Goal: Task Accomplishment & Management: Complete application form

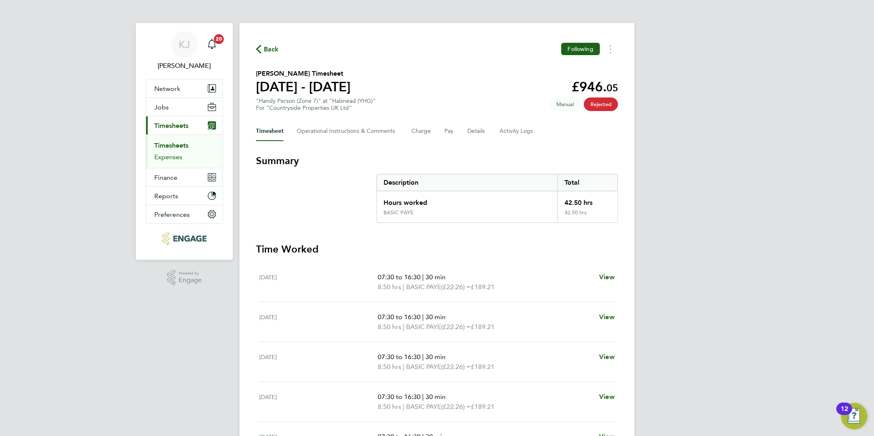
click at [160, 159] on link "Expenses" at bounding box center [168, 157] width 28 height 8
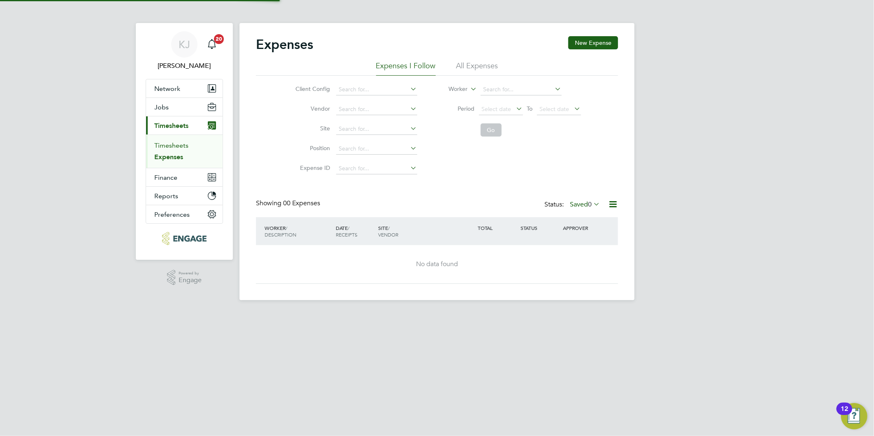
click at [165, 143] on link "Timesheets" at bounding box center [171, 146] width 34 height 8
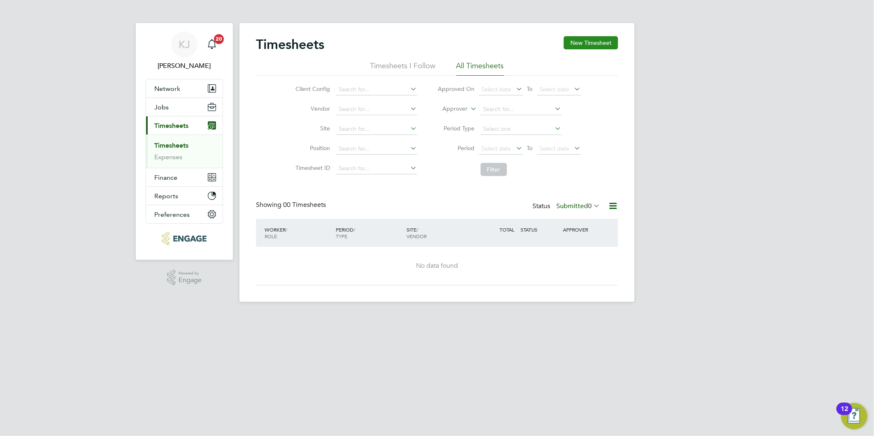
click at [602, 39] on button "New Timesheet" at bounding box center [591, 42] width 54 height 13
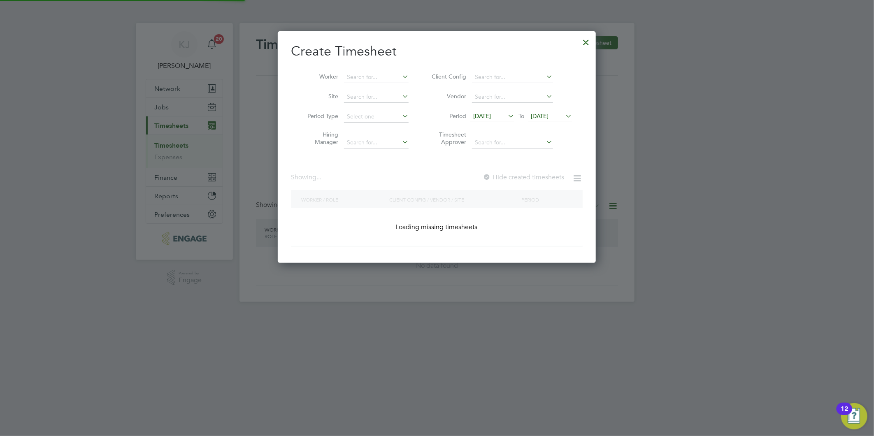
scroll to position [392, 319]
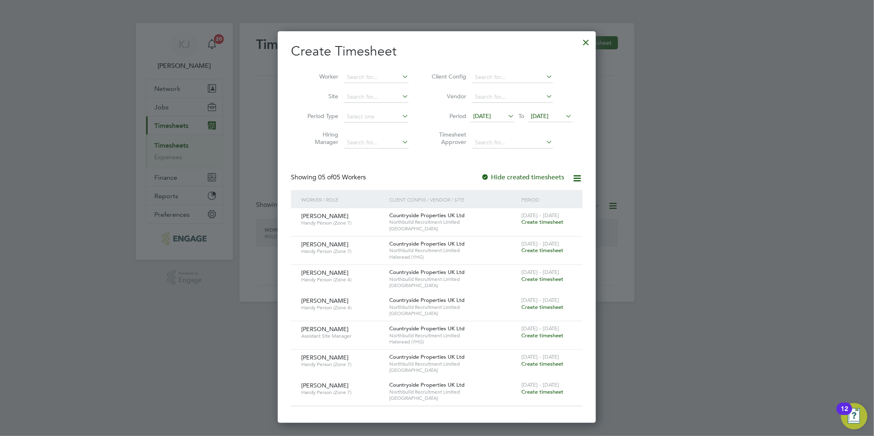
click at [491, 113] on span "13 Aug 2025" at bounding box center [482, 115] width 18 height 7
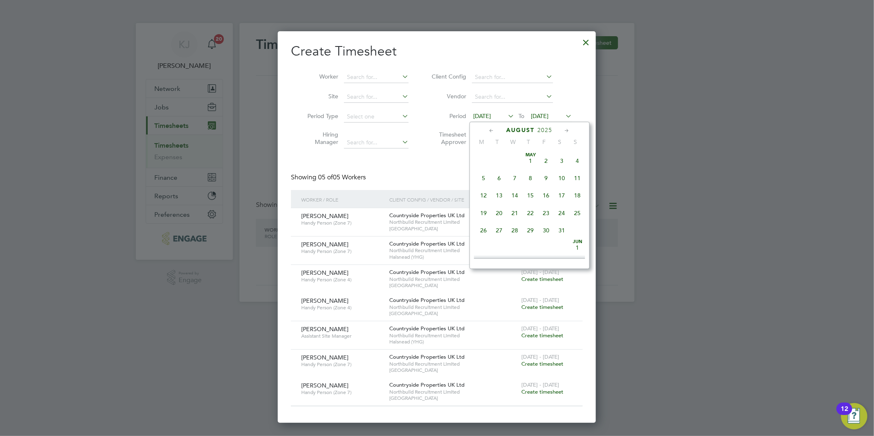
scroll to position [282, 0]
click at [483, 214] on span "18" at bounding box center [484, 209] width 16 height 16
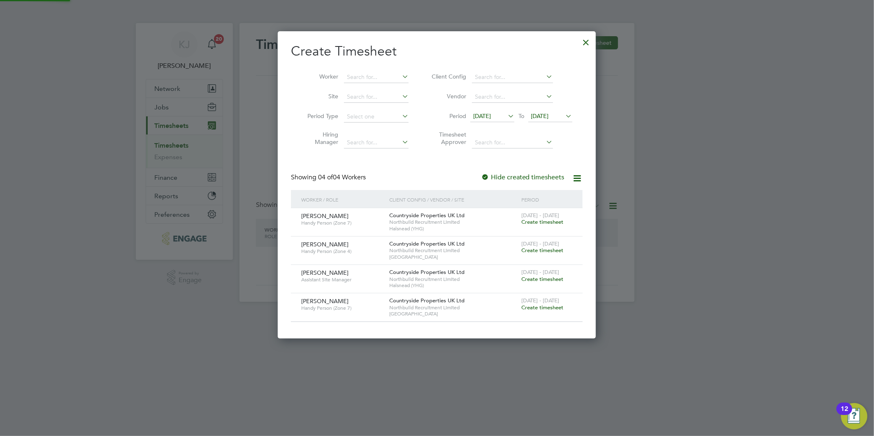
scroll to position [307, 319]
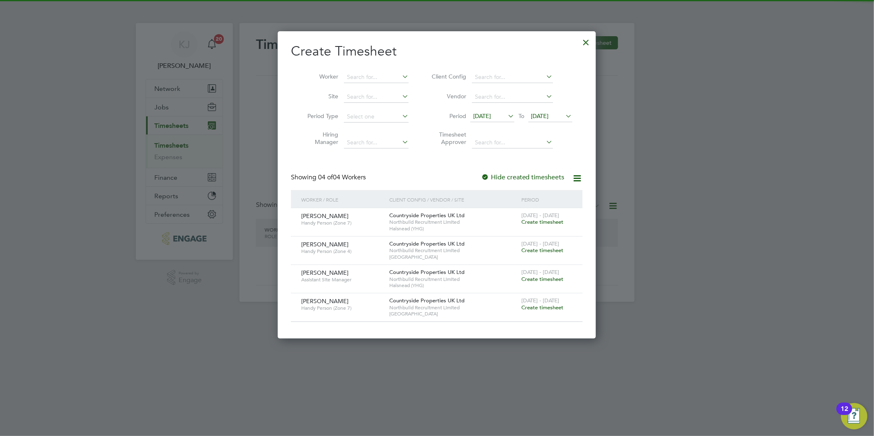
click at [548, 109] on li "Period 18 Aug 2025 To 20 Aug 2025" at bounding box center [501, 117] width 164 height 20
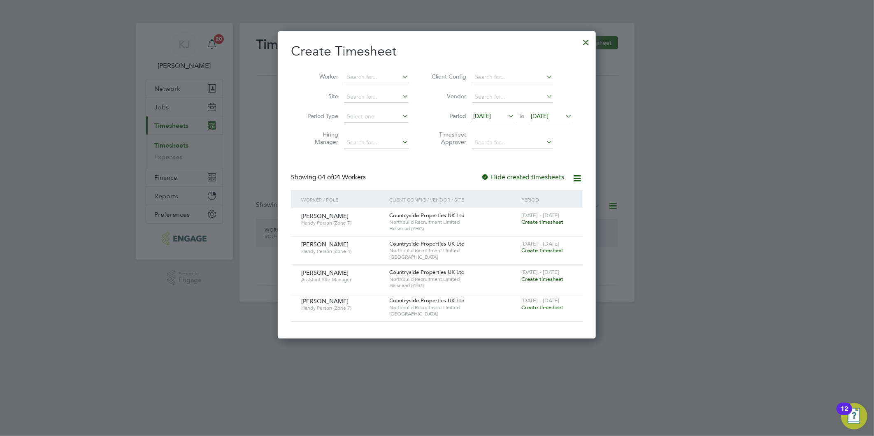
click at [548, 120] on span "[DATE]" at bounding box center [550, 116] width 44 height 11
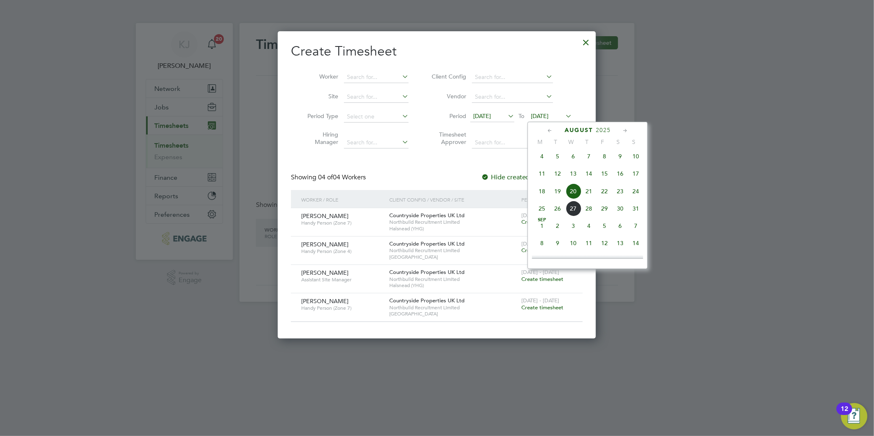
click at [636, 193] on span "24" at bounding box center [636, 192] width 16 height 16
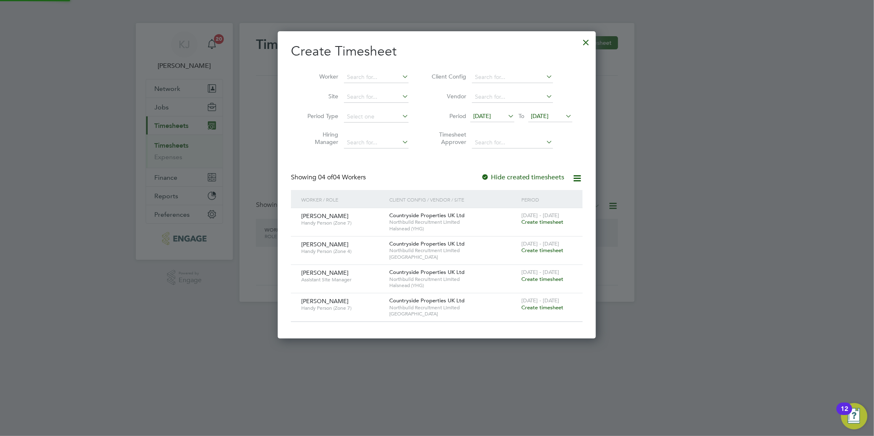
scroll to position [307, 319]
click at [548, 220] on span "Create timesheet" at bounding box center [542, 222] width 42 height 7
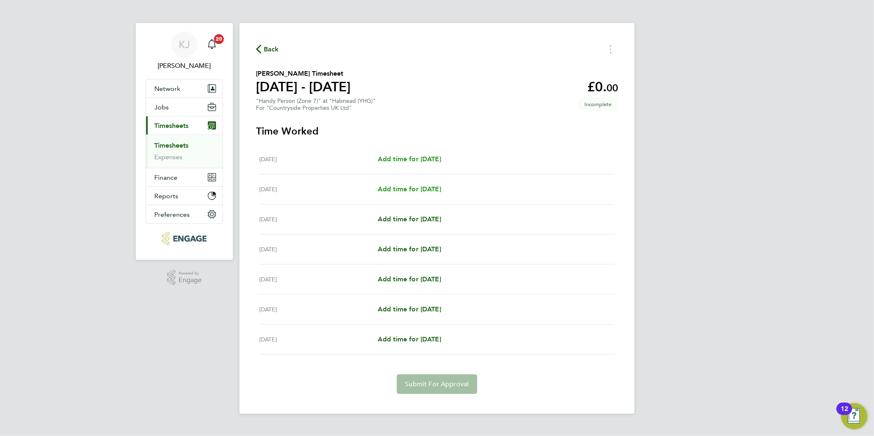
drag, startPoint x: 388, startPoint y: 160, endPoint x: 377, endPoint y: 184, distance: 26.0
click at [388, 160] on span "Add time for [DATE]" at bounding box center [409, 159] width 63 height 8
select select "30"
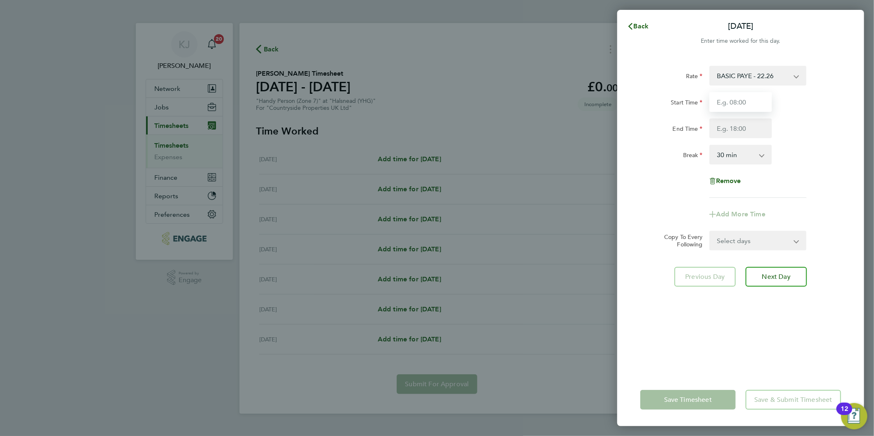
click at [756, 100] on input "Start Time" at bounding box center [740, 102] width 63 height 20
type input "07:30"
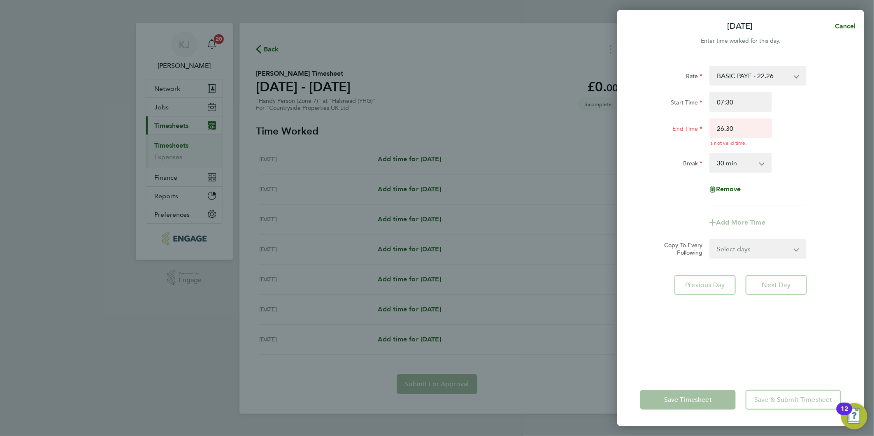
drag, startPoint x: 204, startPoint y: 220, endPoint x: 233, endPoint y: 282, distance: 69.2
click at [233, 282] on div "Mon 18 Aug Cancel Enter time worked for this day. Rate BASIC PAYE - 22.26 Start…" at bounding box center [437, 218] width 874 height 436
drag, startPoint x: 237, startPoint y: 298, endPoint x: 325, endPoint y: 328, distance: 93.2
click at [314, 331] on div "Mon 18 Aug Cancel Enter time worked for this day. Rate BASIC PAYE - 22.26 Start…" at bounding box center [437, 218] width 874 height 436
drag, startPoint x: 754, startPoint y: 132, endPoint x: 388, endPoint y: 136, distance: 365.9
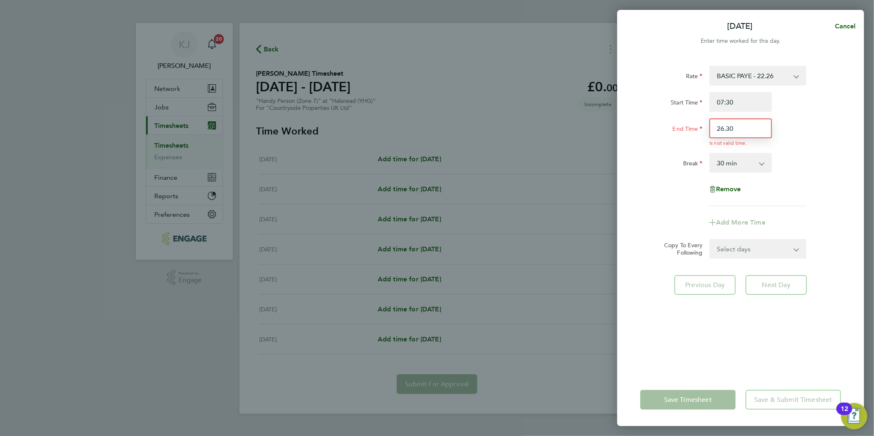
click at [498, 134] on div "Mon 18 Aug Cancel Enter time worked for this day. Rate BASIC PAYE - 22.26 Start…" at bounding box center [437, 218] width 874 height 436
type input "16:30"
drag, startPoint x: 742, startPoint y: 96, endPoint x: 741, endPoint y: 105, distance: 9.1
click at [742, 96] on input "07:30" at bounding box center [740, 102] width 63 height 20
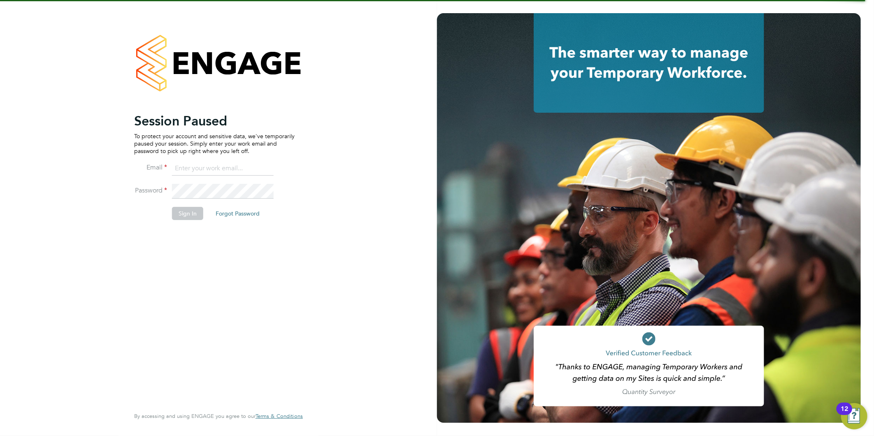
type input "kirsty@northbuildrecruit.com"
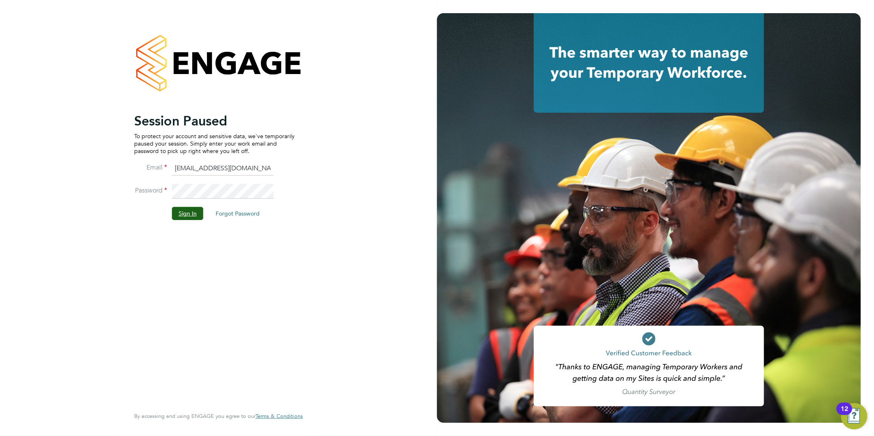
drag, startPoint x: 190, startPoint y: 208, endPoint x: 224, endPoint y: 236, distance: 44.2
click at [190, 208] on button "Sign In" at bounding box center [187, 213] width 31 height 13
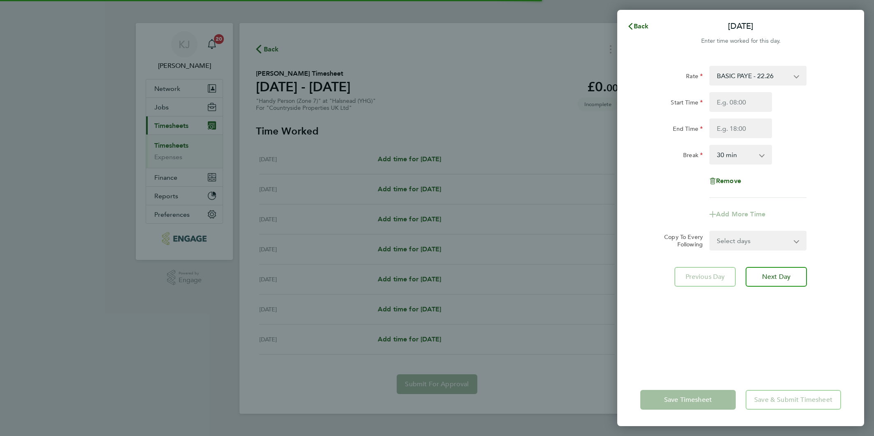
select select "30"
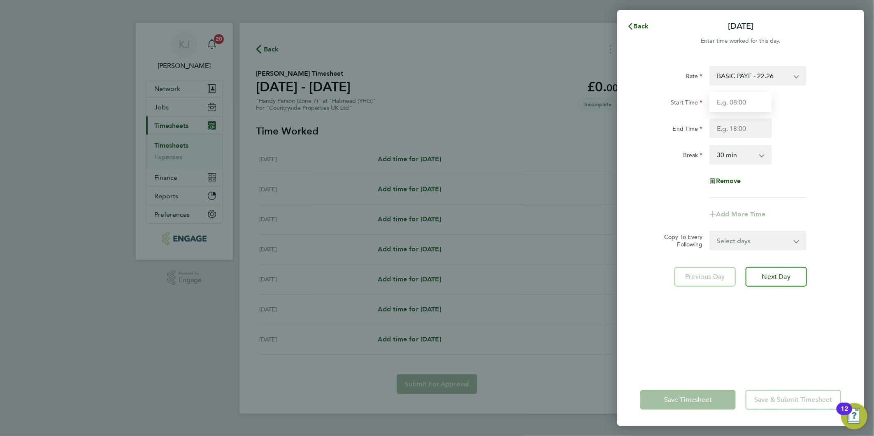
click at [748, 106] on input "Start Time" at bounding box center [740, 102] width 63 height 20
type input "07:30"
type input "16:30"
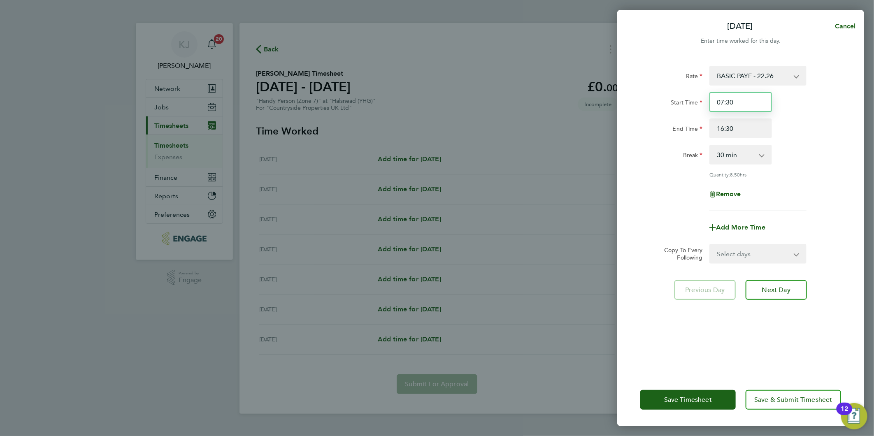
click at [752, 104] on input "07:30" at bounding box center [740, 102] width 63 height 20
click at [639, 163] on div "Break" at bounding box center [671, 155] width 69 height 20
drag, startPoint x: 738, startPoint y: 253, endPoint x: 738, endPoint y: 264, distance: 10.7
click at [738, 253] on select "Select days Day Weekday (Mon-Fri) Weekend (Sat-Sun) [DATE] [DATE] [DATE] [DATE]…" at bounding box center [753, 254] width 86 height 18
select select "DAY"
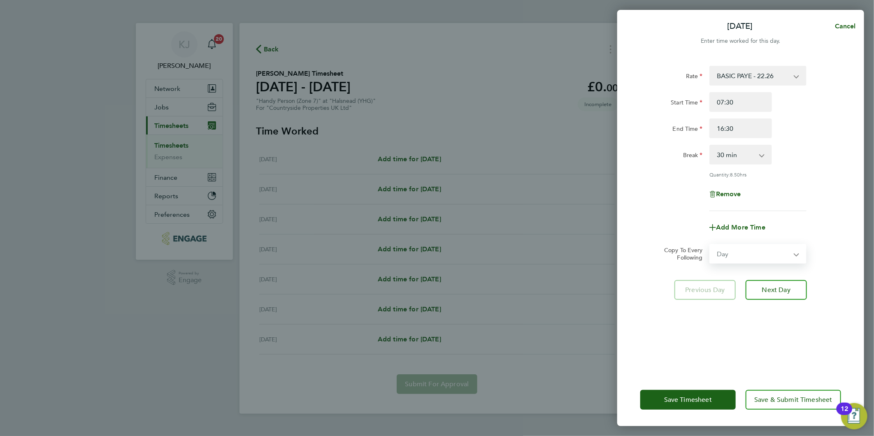
click at [710, 245] on select "Select days Day Weekday (Mon-Fri) Weekend (Sat-Sun) [DATE] [DATE] [DATE] [DATE]…" at bounding box center [753, 254] width 86 height 18
select select "[DATE]"
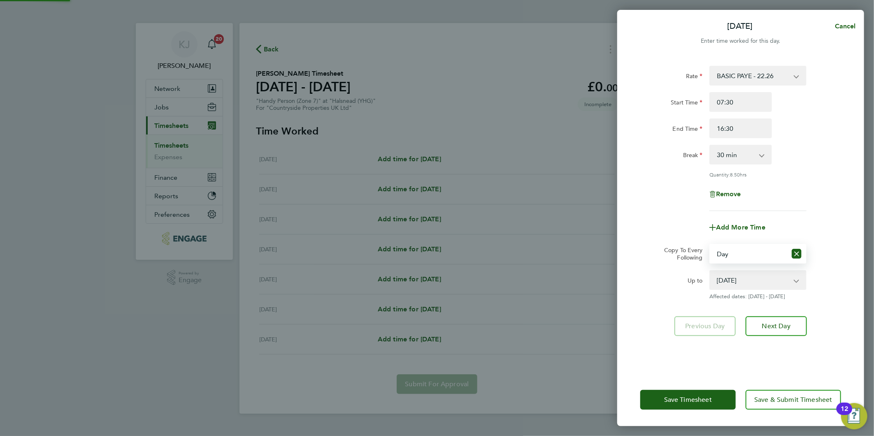
click at [732, 283] on select "[DATE] [DATE] [DATE] [DATE] [DATE] [DATE]" at bounding box center [753, 280] width 86 height 18
click at [677, 310] on div "Rate BASIC PAYE - 22.26 Start Time 07:30 End Time 16:30 Break 0 min 15 min 30 m…" at bounding box center [740, 215] width 247 height 318
click at [760, 325] on button "Next Day" at bounding box center [776, 326] width 61 height 20
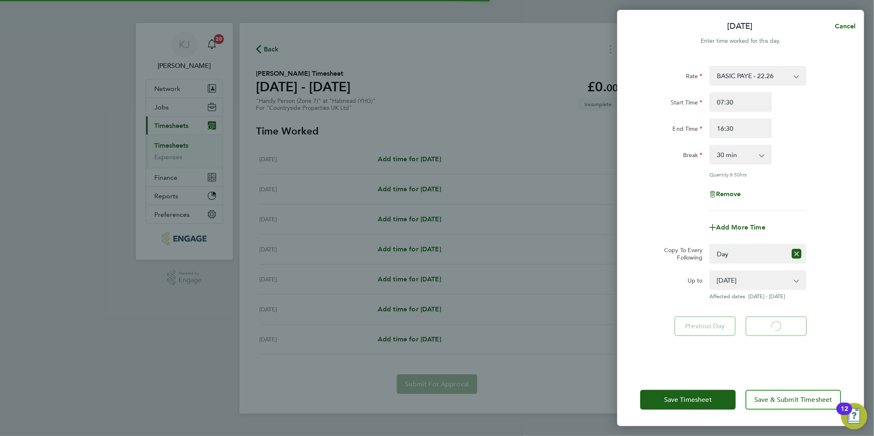
select select "30"
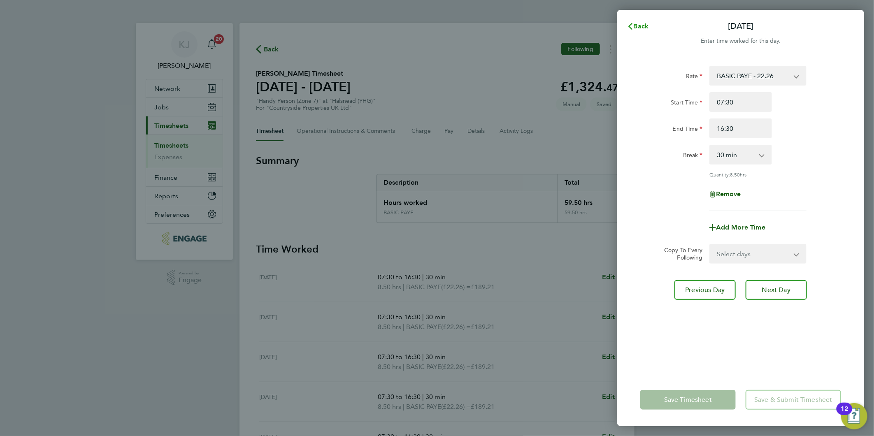
click at [635, 26] on span "Back" at bounding box center [641, 26] width 15 height 8
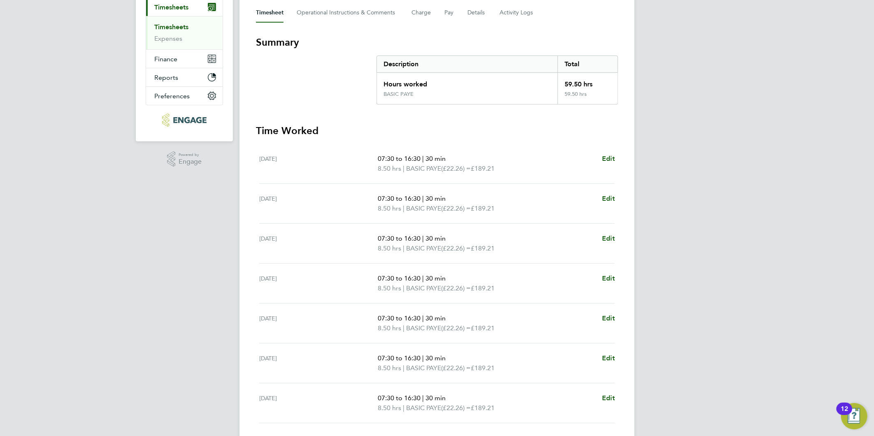
scroll to position [177, 0]
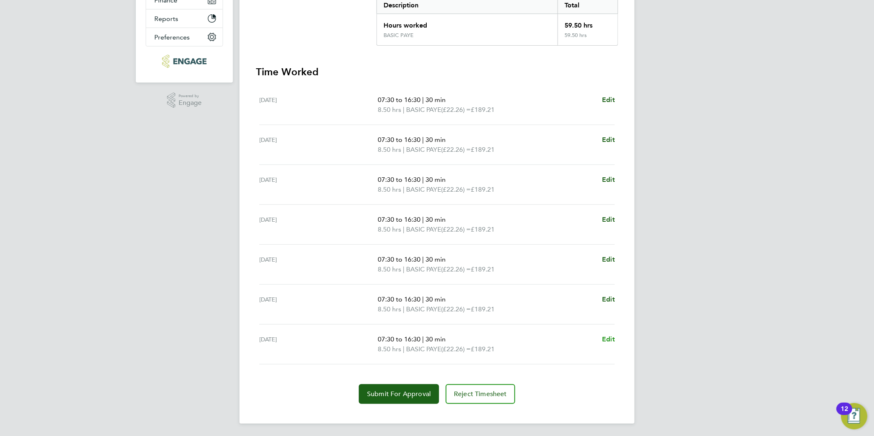
click at [602, 338] on div "07:30 to 16:30 | 30 min 8.50 hrs | BASIC PAYE (£22.26) = £189.21 Edit" at bounding box center [496, 345] width 237 height 20
click at [603, 338] on span "Edit" at bounding box center [608, 339] width 13 height 8
select select "30"
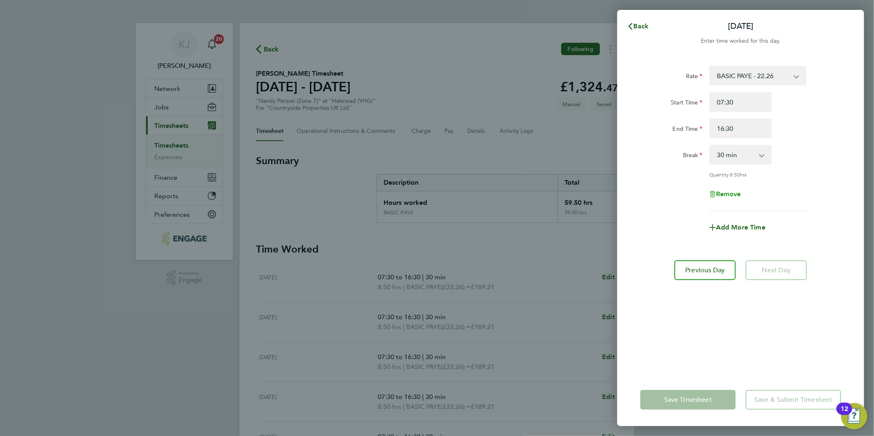
click at [721, 190] on span "Remove" at bounding box center [728, 194] width 25 height 8
select select "null"
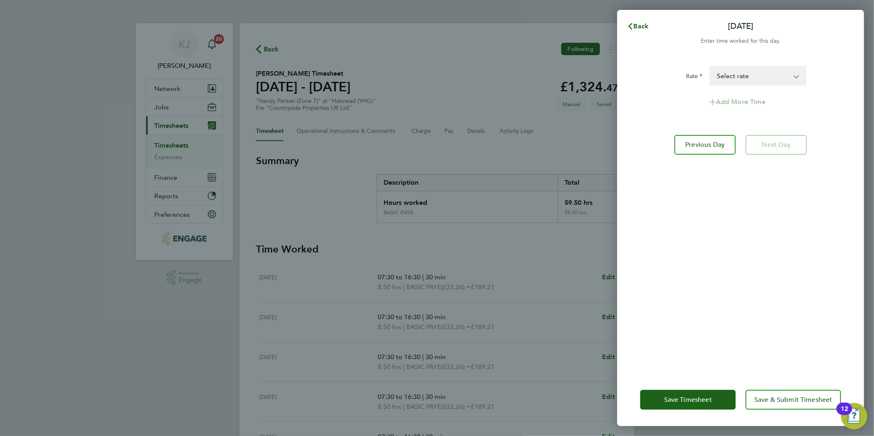
click at [690, 387] on div "Save Timesheet Save & Submit Timesheet" at bounding box center [740, 400] width 247 height 53
drag, startPoint x: 688, startPoint y: 393, endPoint x: 661, endPoint y: 407, distance: 31.1
click at [688, 393] on button "Save Timesheet" at bounding box center [687, 400] width 95 height 20
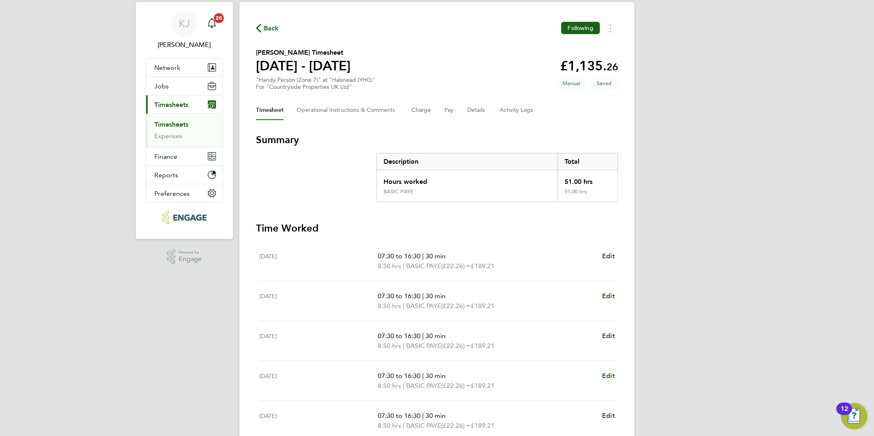
scroll to position [167, 0]
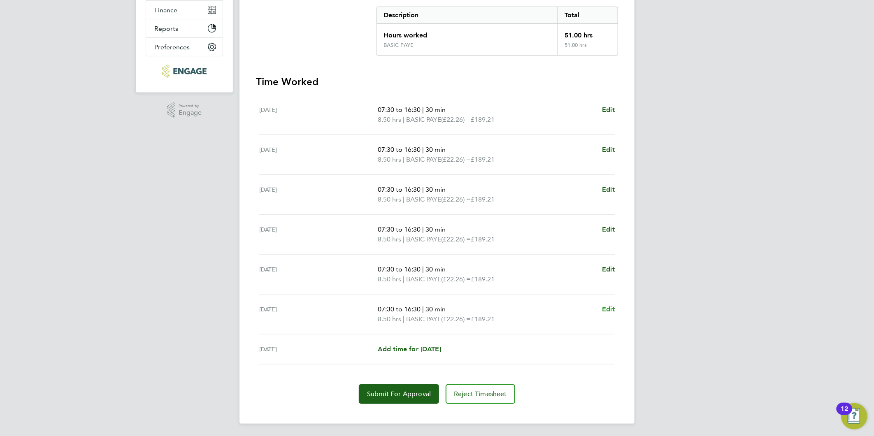
click at [606, 306] on span "Edit" at bounding box center [608, 309] width 13 height 8
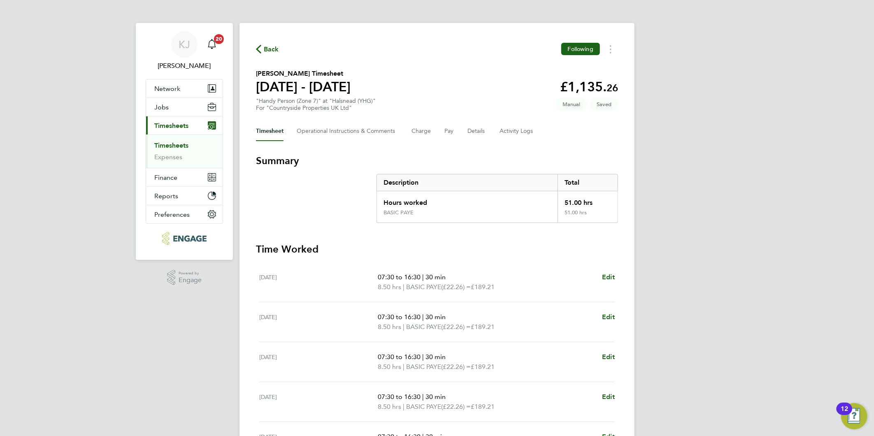
select select "30"
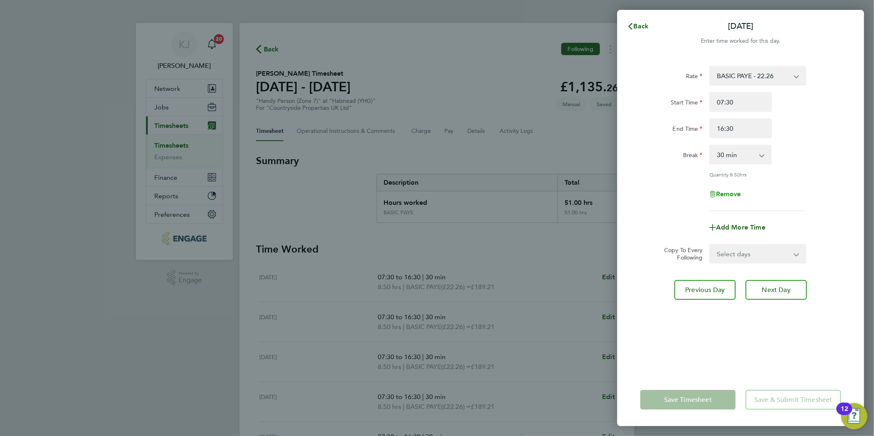
click at [728, 195] on span "Remove" at bounding box center [728, 194] width 25 height 8
select select "null"
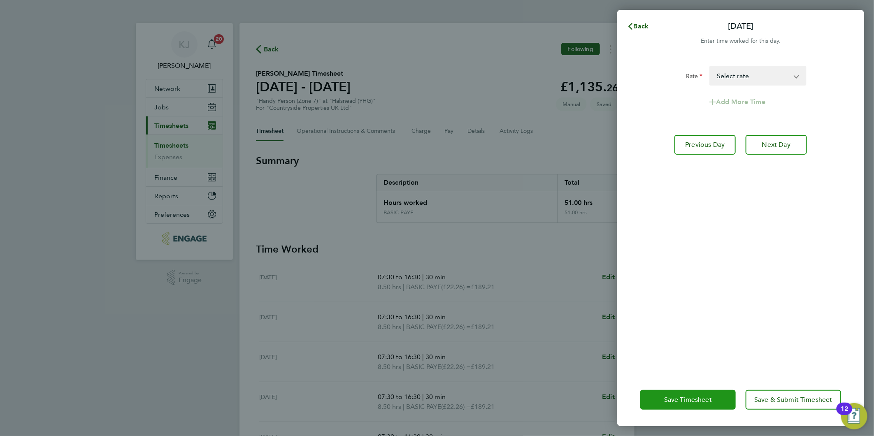
click at [683, 398] on span "Save Timesheet" at bounding box center [688, 400] width 48 height 8
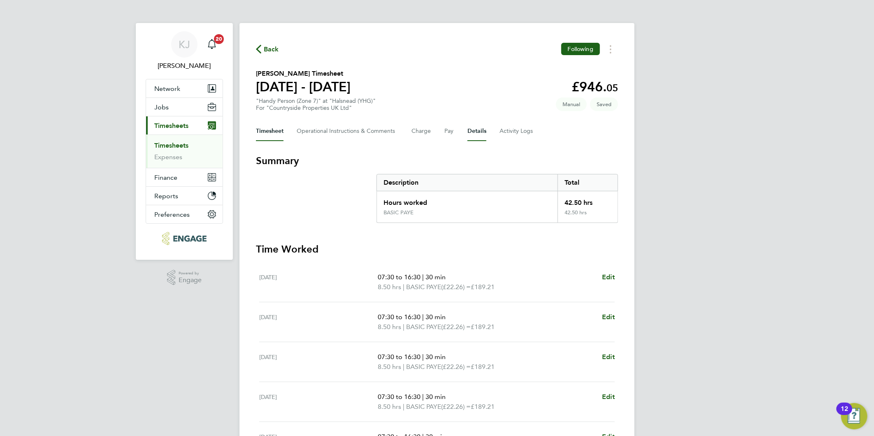
click at [476, 130] on button "Details" at bounding box center [476, 131] width 19 height 20
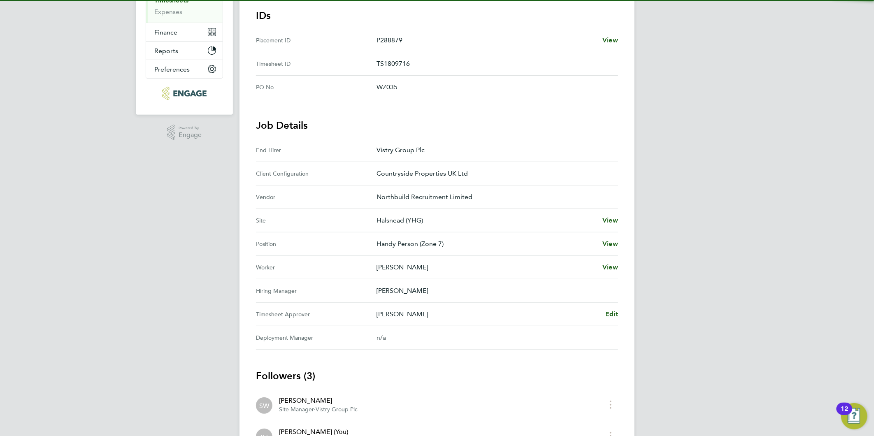
scroll to position [228, 0]
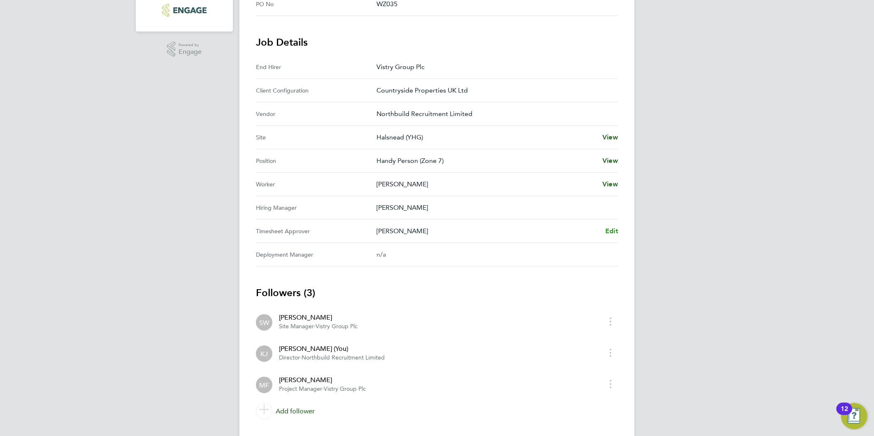
click at [607, 232] on span "Edit" at bounding box center [611, 231] width 13 height 8
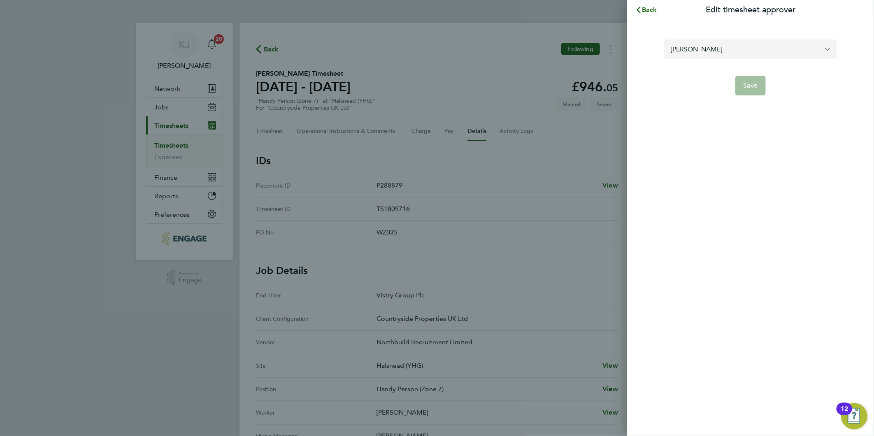
click at [753, 44] on input "[PERSON_NAME]" at bounding box center [750, 49] width 173 height 19
click at [724, 67] on li "[PERSON_NAME]" at bounding box center [750, 69] width 173 height 20
type input "[PERSON_NAME]"
click at [752, 84] on span "Save" at bounding box center [751, 85] width 14 height 8
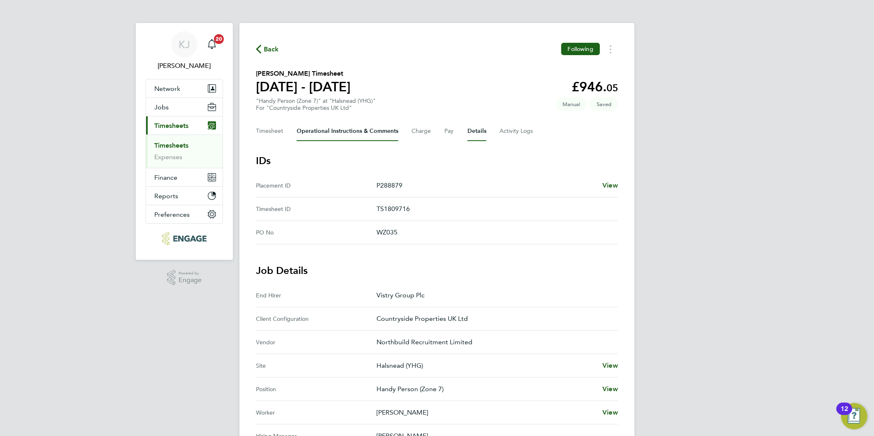
click at [330, 133] on Comments-tab "Operational Instructions & Comments" at bounding box center [348, 131] width 102 height 20
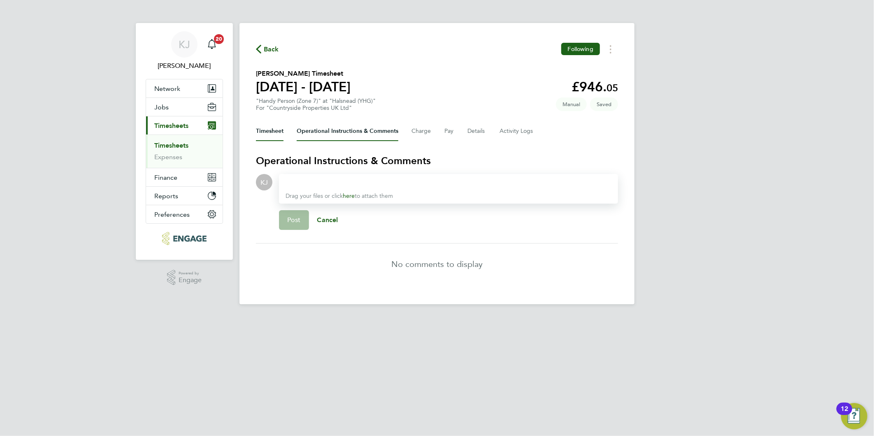
click at [277, 124] on button "Timesheet" at bounding box center [270, 131] width 28 height 20
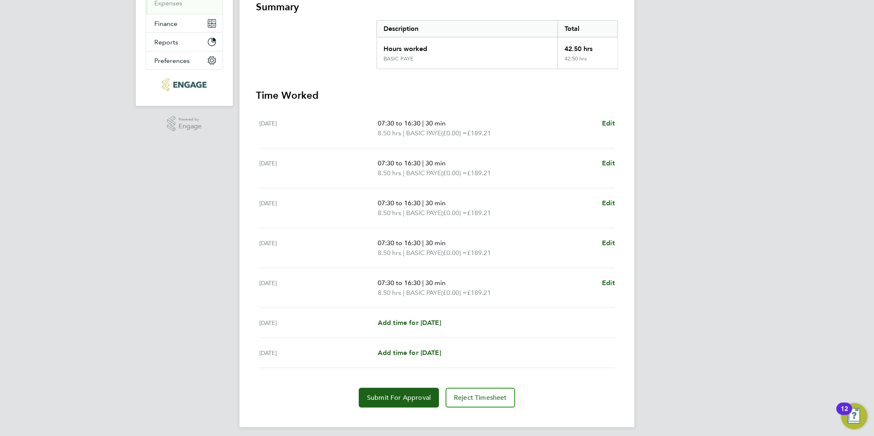
scroll to position [158, 0]
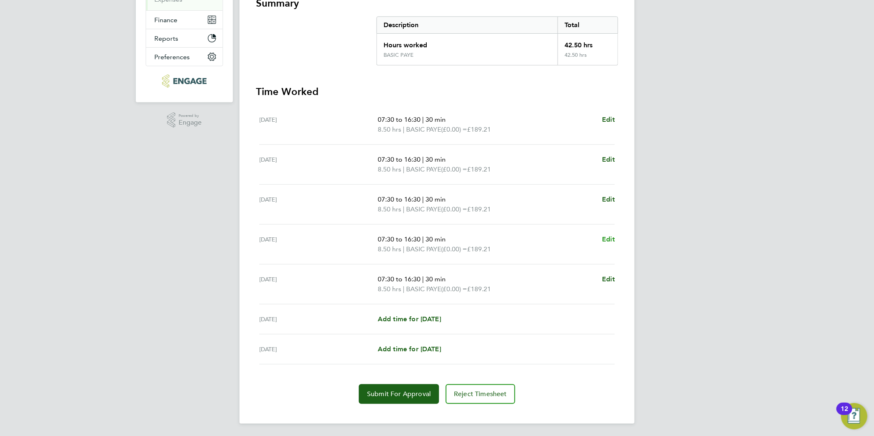
click at [611, 237] on span "Edit" at bounding box center [608, 239] width 13 height 8
select select "30"
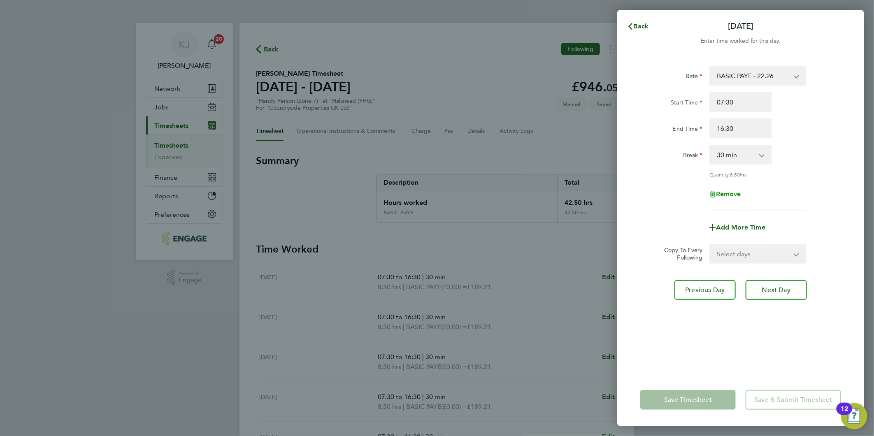
click at [727, 191] on span "Remove" at bounding box center [728, 194] width 25 height 8
select select "null"
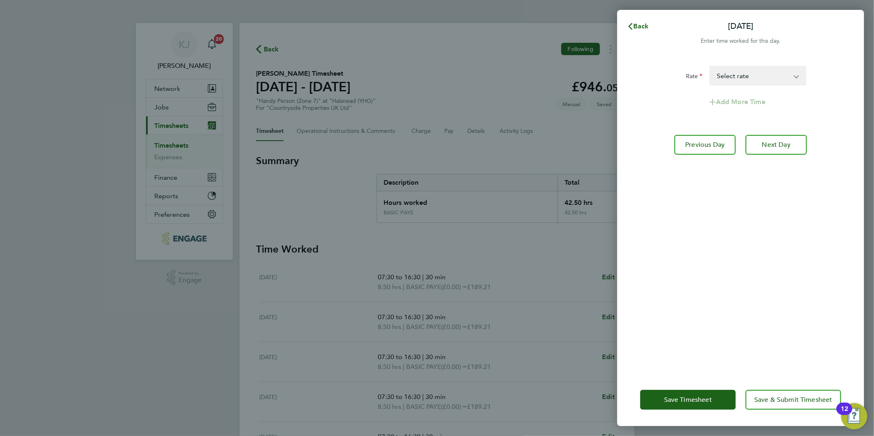
click at [687, 389] on div "Save Timesheet Save & Submit Timesheet" at bounding box center [740, 400] width 247 height 53
click at [667, 402] on span "Save Timesheet" at bounding box center [688, 400] width 48 height 8
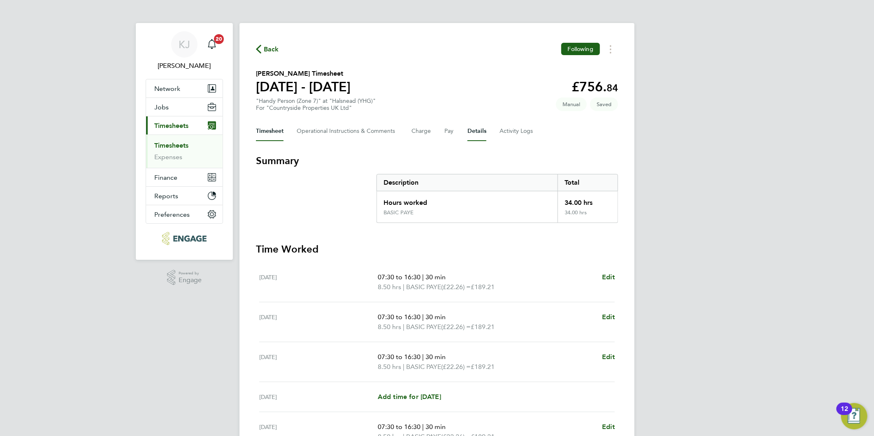
click at [467, 132] on div "Timesheet Operational Instructions & Comments Charge Pay Details Activity Logs" at bounding box center [437, 131] width 362 height 20
click at [483, 131] on button "Details" at bounding box center [476, 131] width 19 height 20
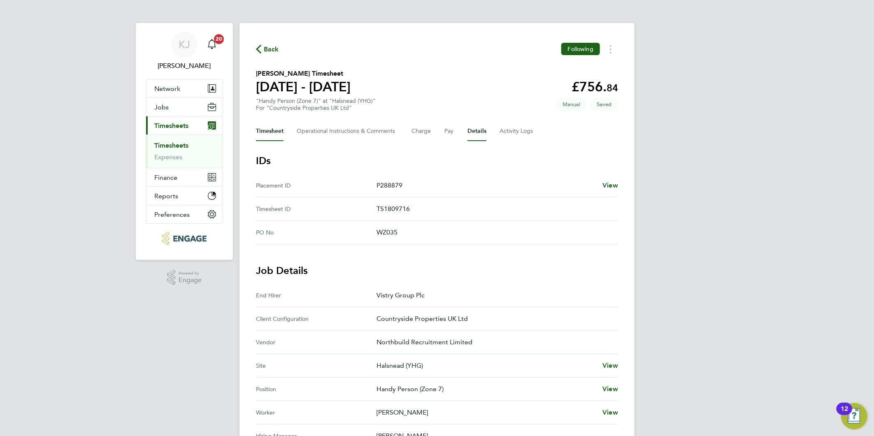
click at [261, 127] on button "Timesheet" at bounding box center [270, 131] width 28 height 20
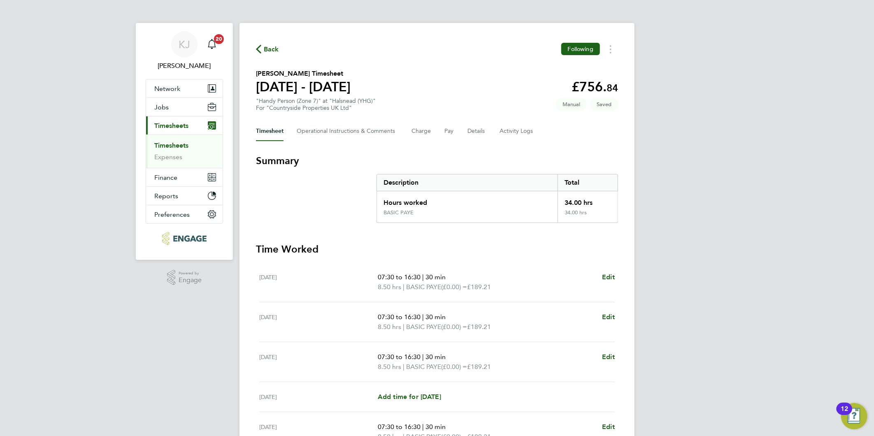
scroll to position [147, 0]
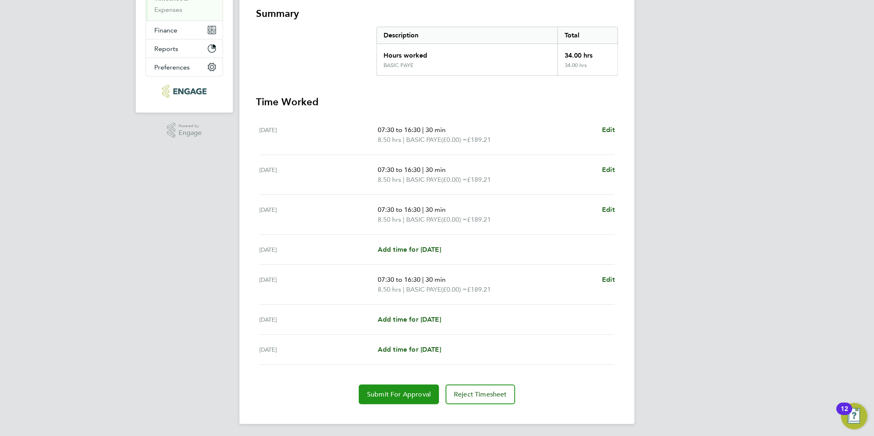
drag, startPoint x: 390, startPoint y: 396, endPoint x: 397, endPoint y: 388, distance: 9.9
click at [390, 395] on span "Submit For Approval" at bounding box center [399, 395] width 64 height 8
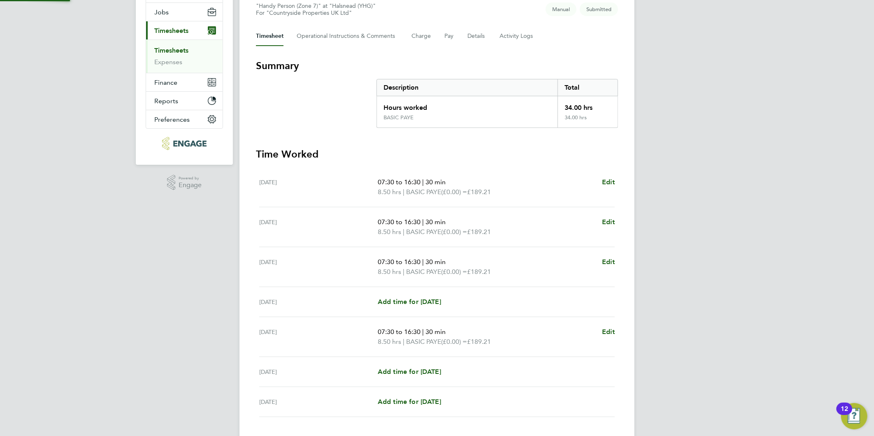
scroll to position [0, 0]
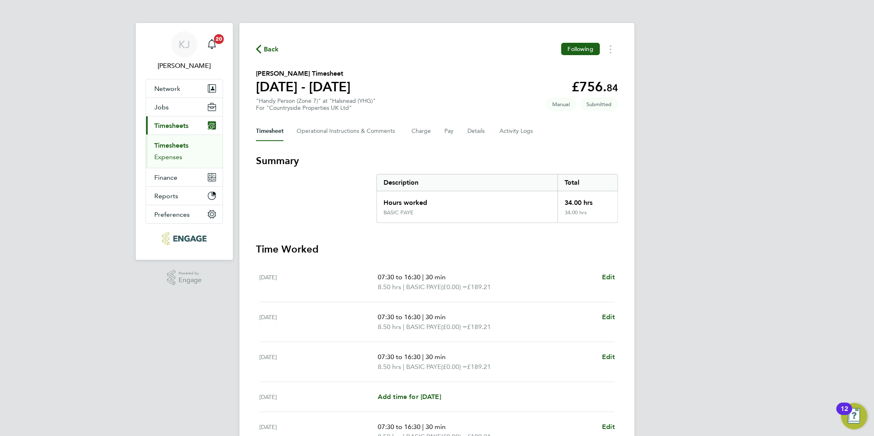
click at [165, 159] on link "Expenses" at bounding box center [168, 157] width 28 height 8
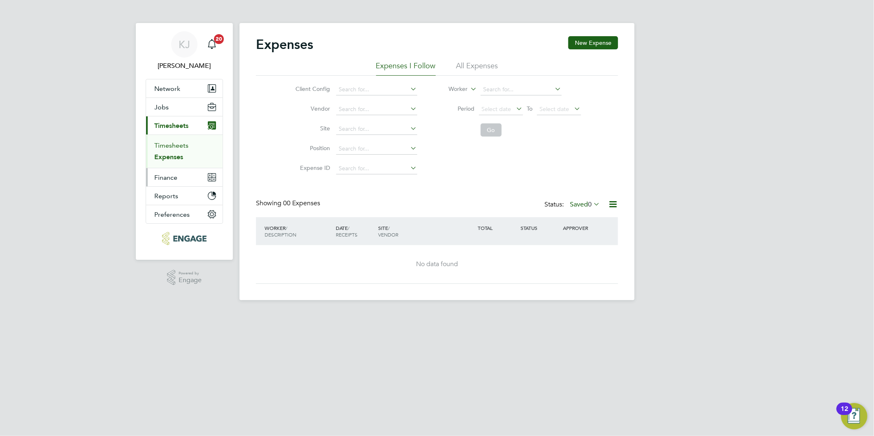
click at [174, 142] on link "Timesheets" at bounding box center [171, 146] width 34 height 8
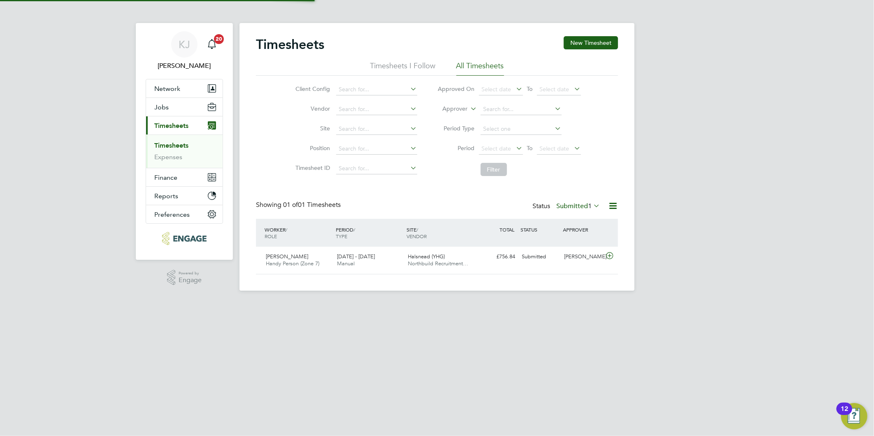
scroll to position [21, 72]
drag, startPoint x: 158, startPoint y: 102, endPoint x: 169, endPoint y: 112, distance: 15.4
click at [160, 102] on button "Jobs" at bounding box center [184, 107] width 77 height 18
drag, startPoint x: 170, startPoint y: 158, endPoint x: 155, endPoint y: 162, distance: 15.8
click at [170, 158] on link "Expenses" at bounding box center [168, 157] width 28 height 8
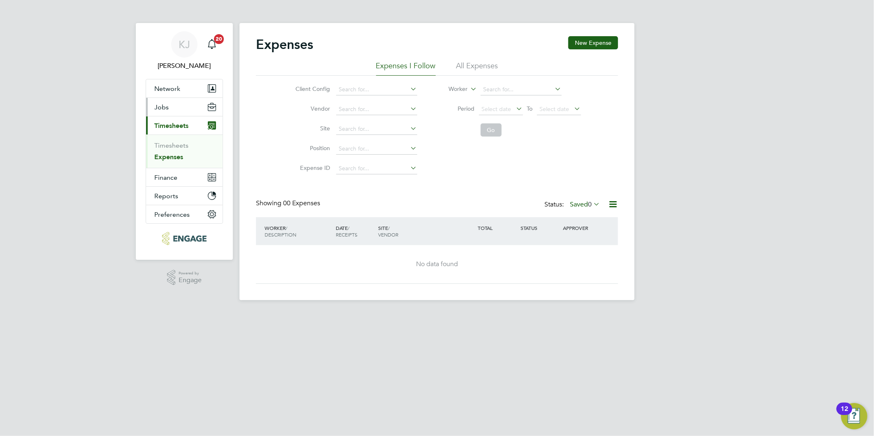
click at [171, 103] on button "Jobs" at bounding box center [184, 107] width 77 height 18
